Goal: Information Seeking & Learning: Learn about a topic

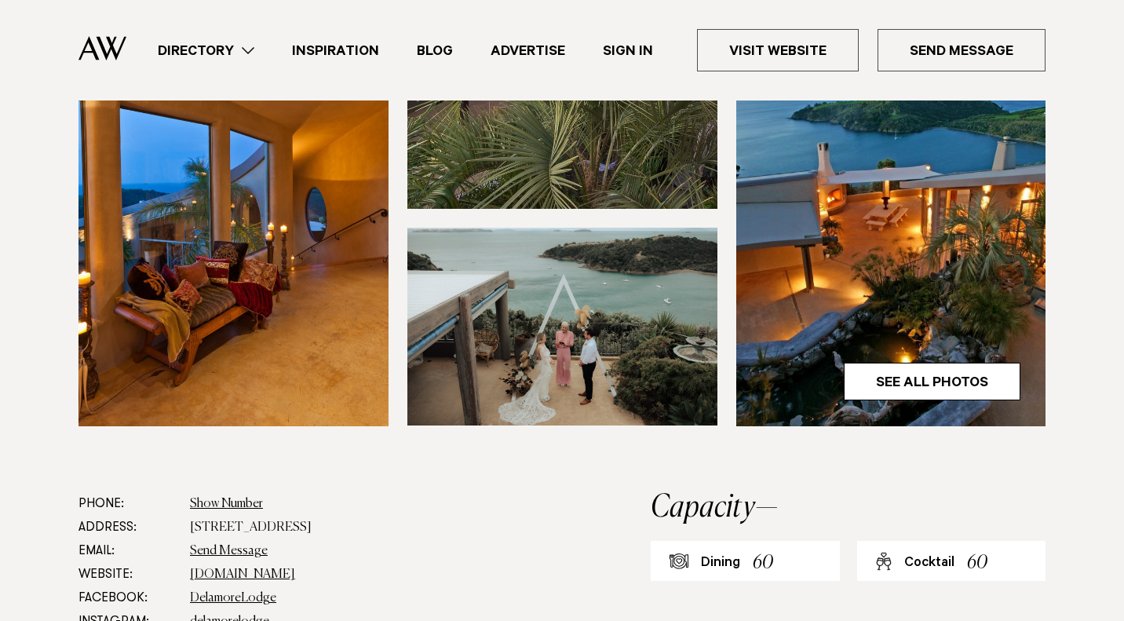
scroll to position [494, 0]
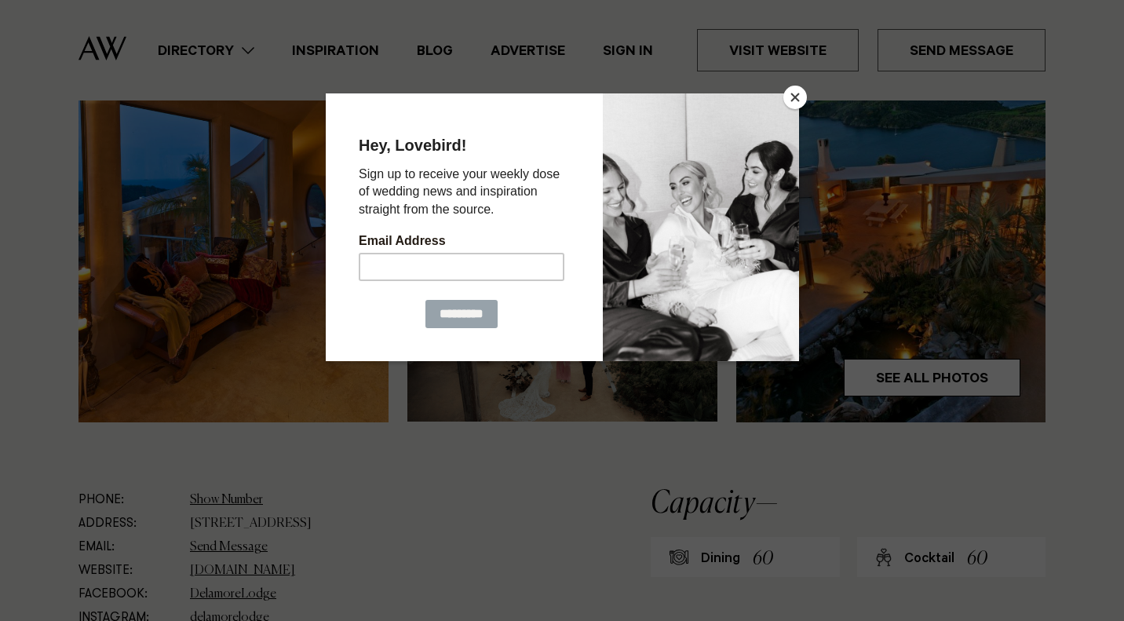
click at [915, 380] on div at bounding box center [562, 310] width 1124 height 621
click at [791, 104] on button "Close" at bounding box center [796, 98] width 24 height 24
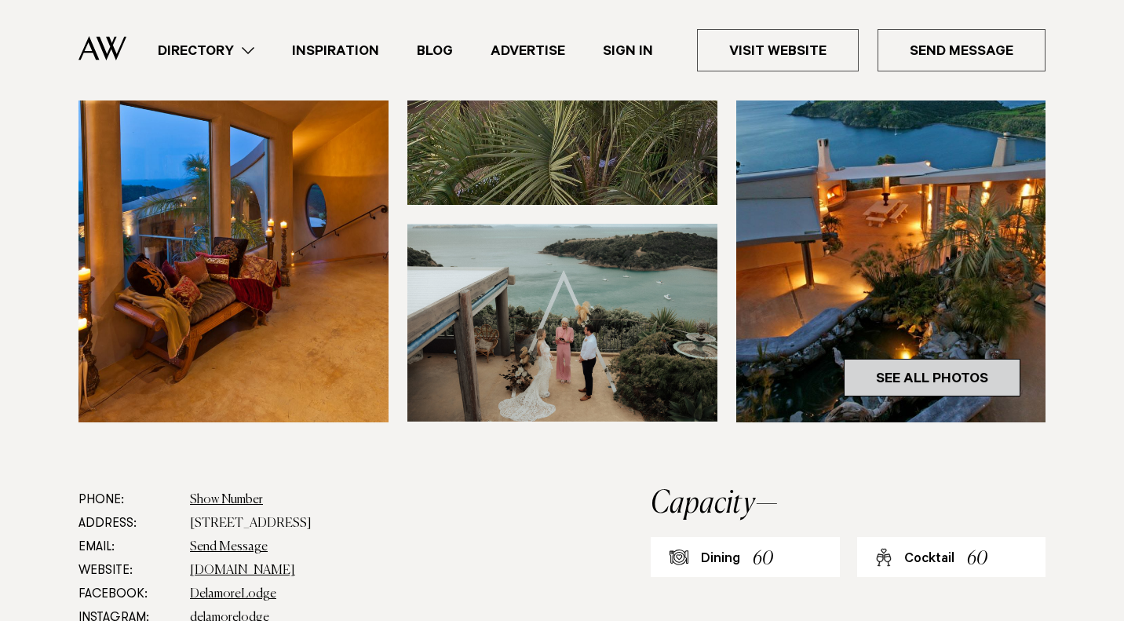
click at [931, 382] on link "See All Photos" at bounding box center [932, 378] width 177 height 38
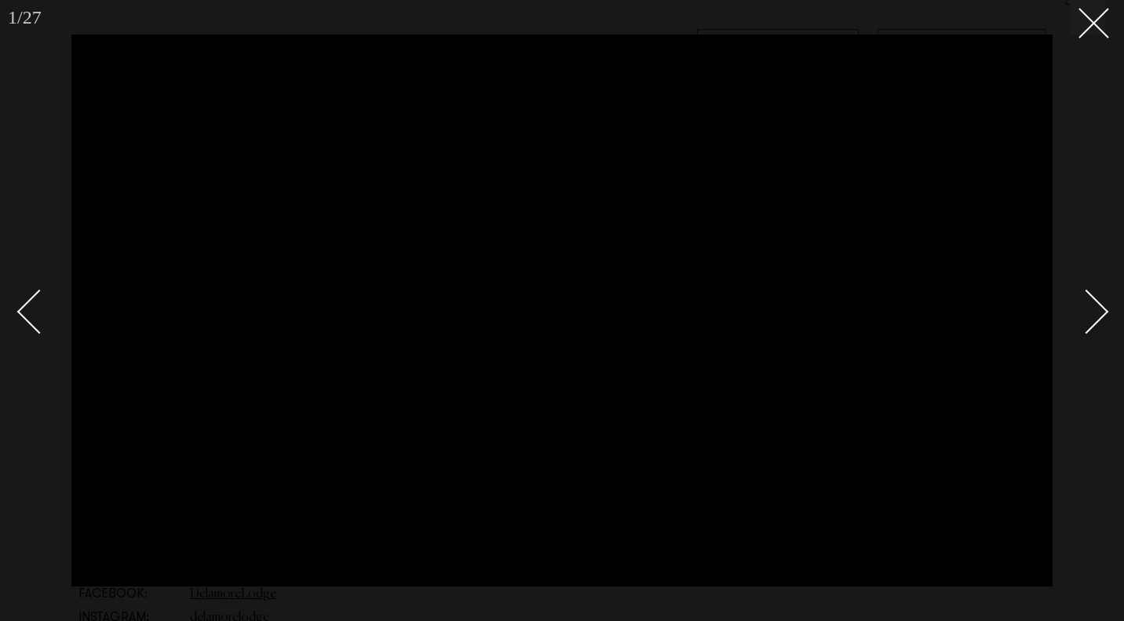
click at [1095, 348] on link at bounding box center [1078, 311] width 55 height 79
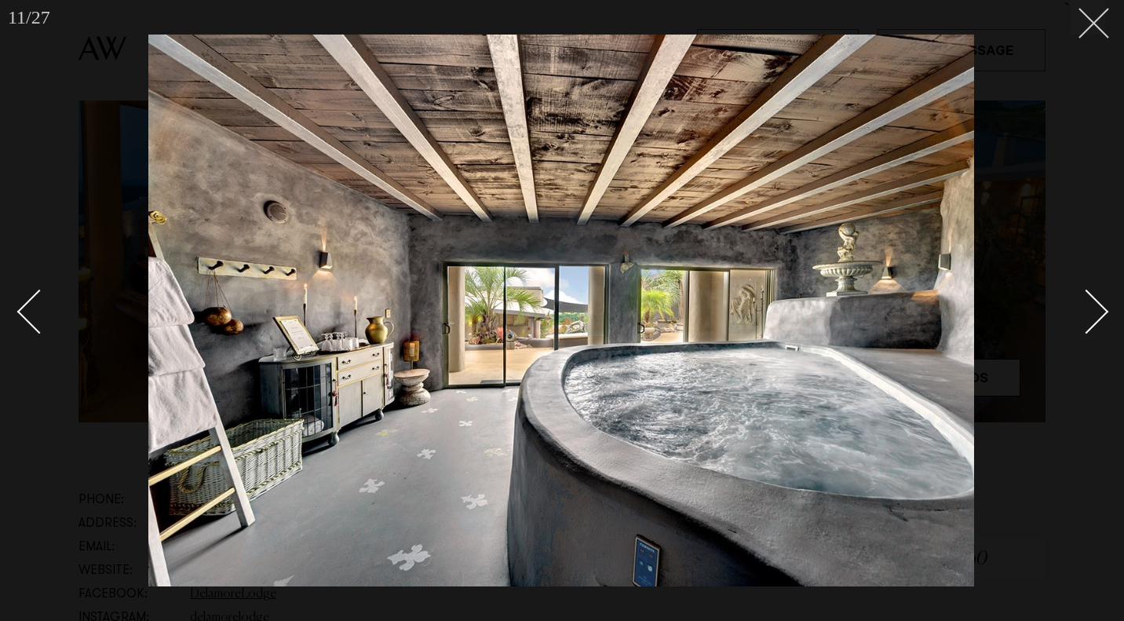
click at [1107, 36] on line at bounding box center [1094, 23] width 29 height 29
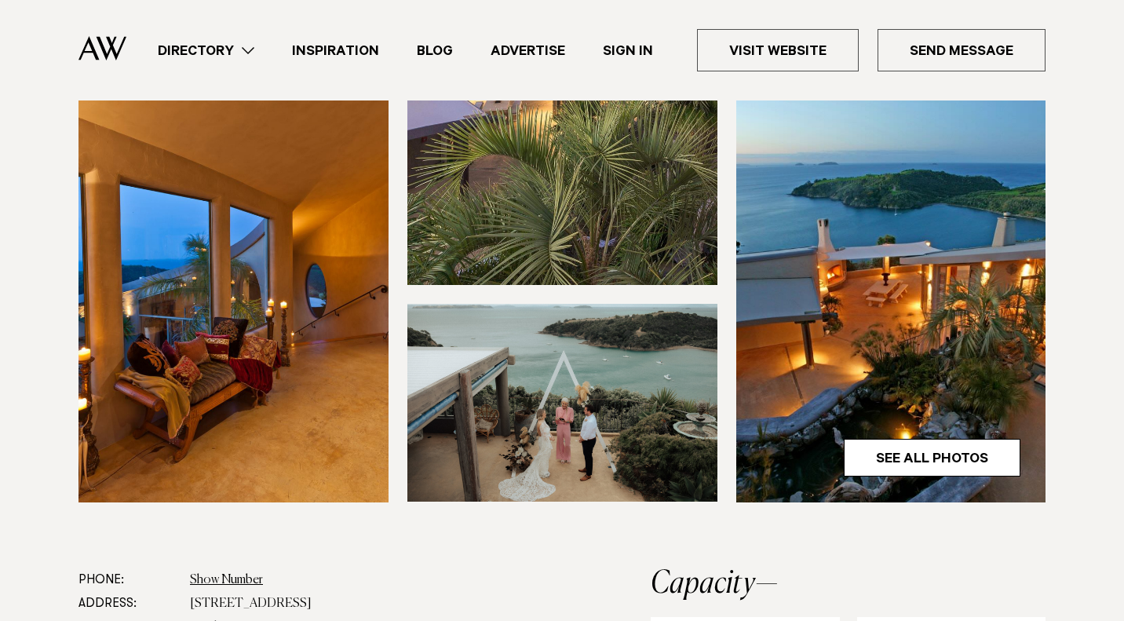
scroll to position [407, 0]
